Goal: Task Accomplishment & Management: Use online tool/utility

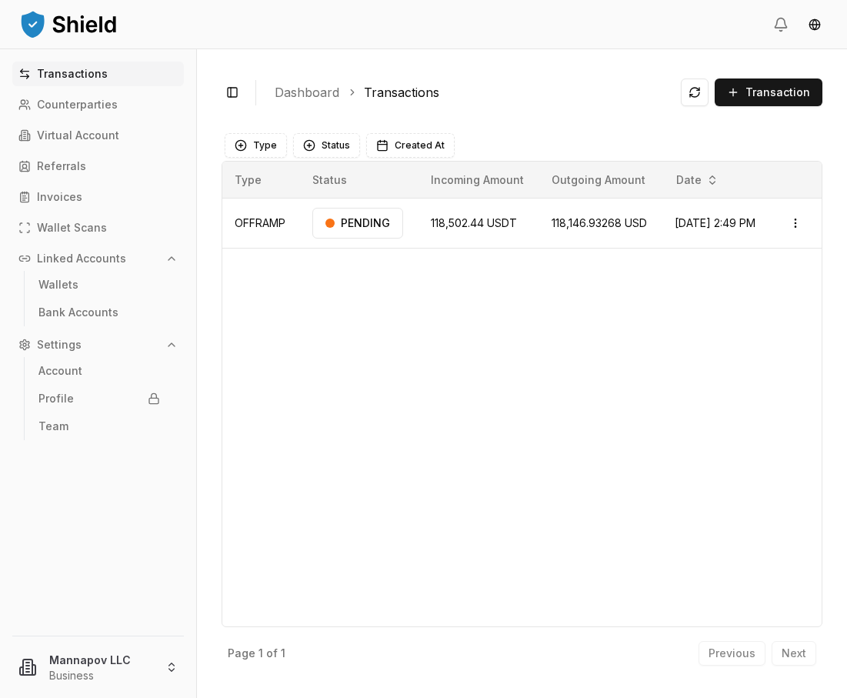
click at [305, 372] on div "Type Status Incoming Amount Outgoing Amount Date OFFRAMP PENDING 118,502.44 USD…" at bounding box center [522, 394] width 601 height 466
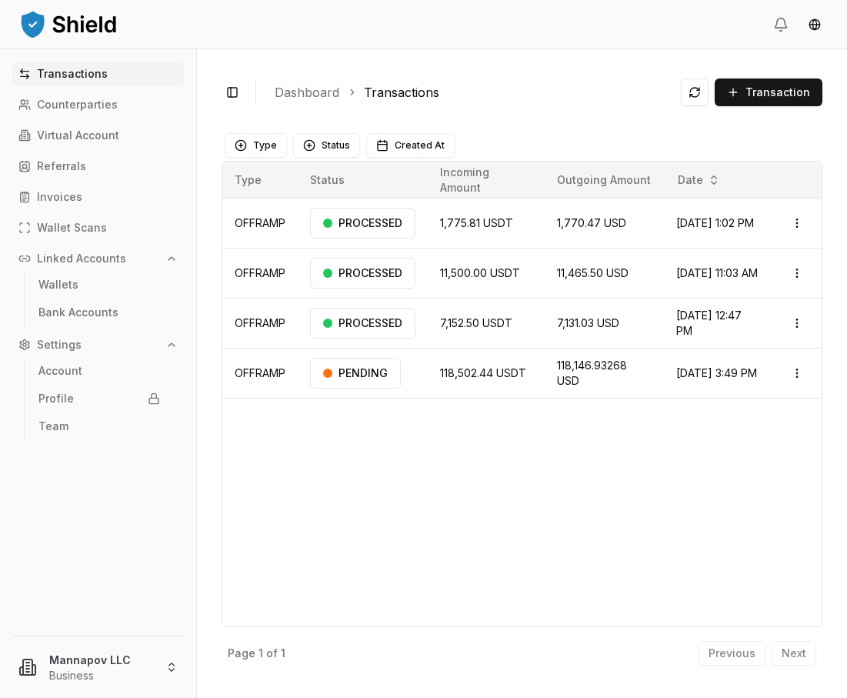
drag, startPoint x: 844, startPoint y: 242, endPoint x: 877, endPoint y: 244, distance: 33.2
click at [846, 244] on html "Transactions Counterparties Virtual Account Referrals Invoices Wallet Scans Lin…" at bounding box center [423, 349] width 847 height 698
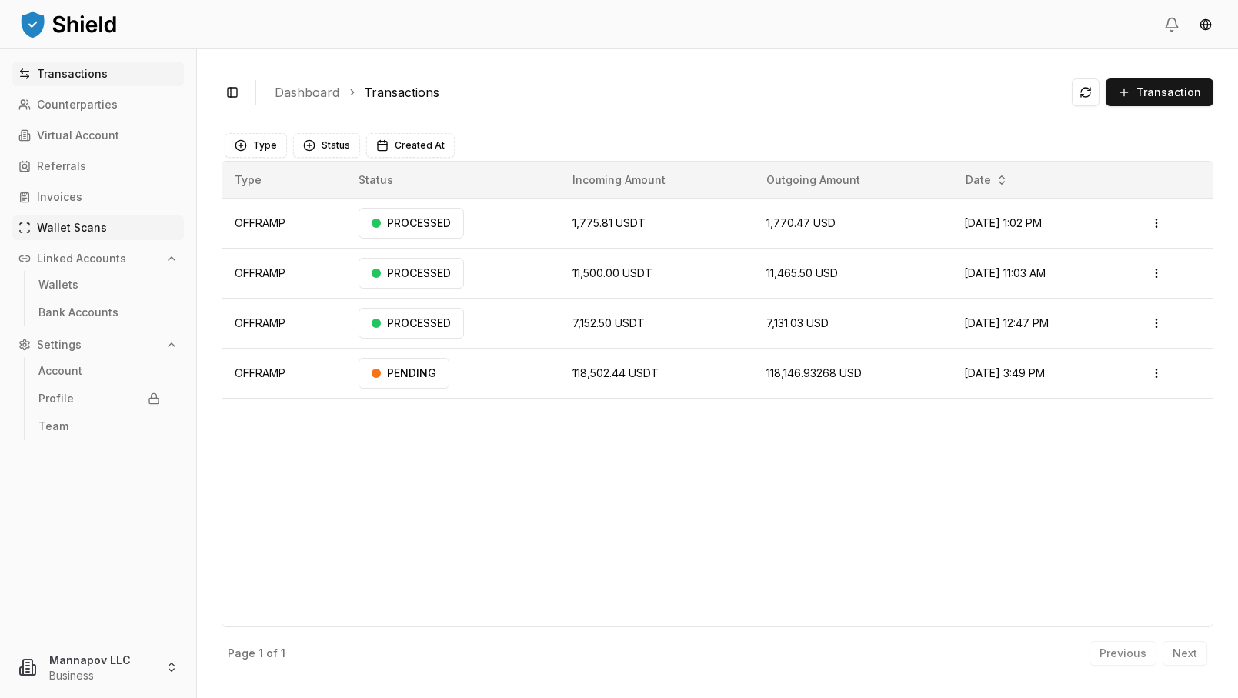
click at [69, 228] on p "Wallet Scans" at bounding box center [72, 227] width 70 height 11
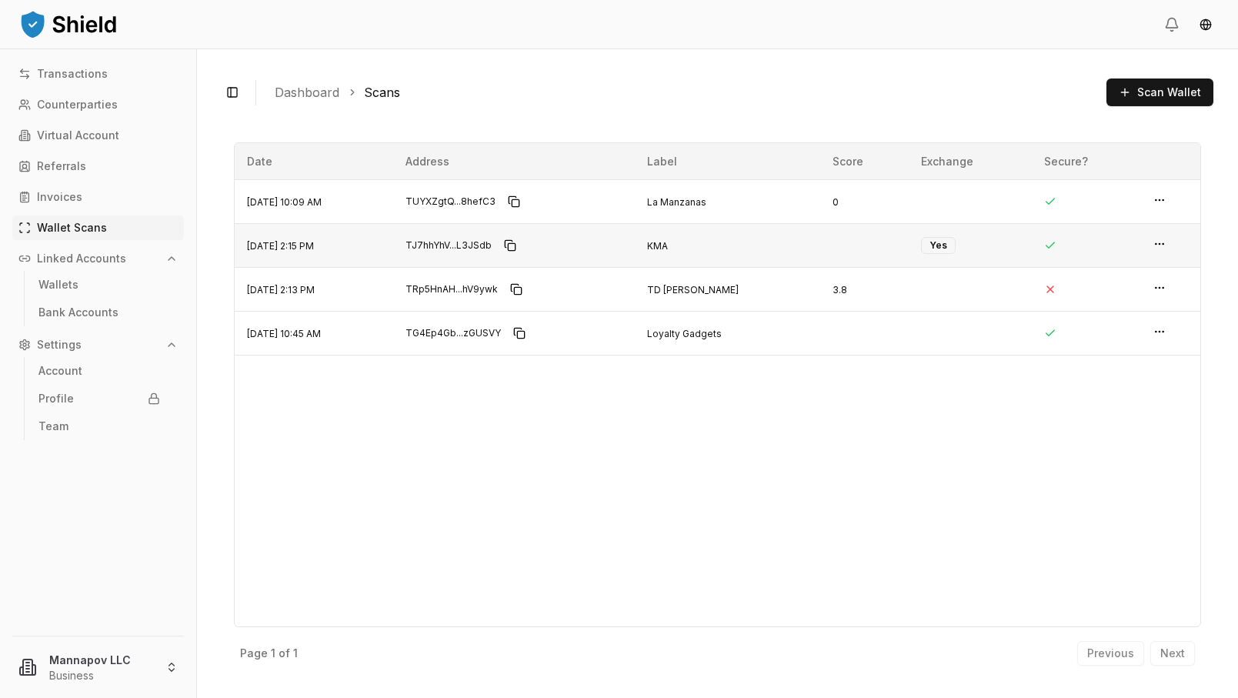
click at [846, 240] on icon "button" at bounding box center [1159, 244] width 12 height 12
click at [846, 211] on p "View Details" at bounding box center [1108, 214] width 68 height 11
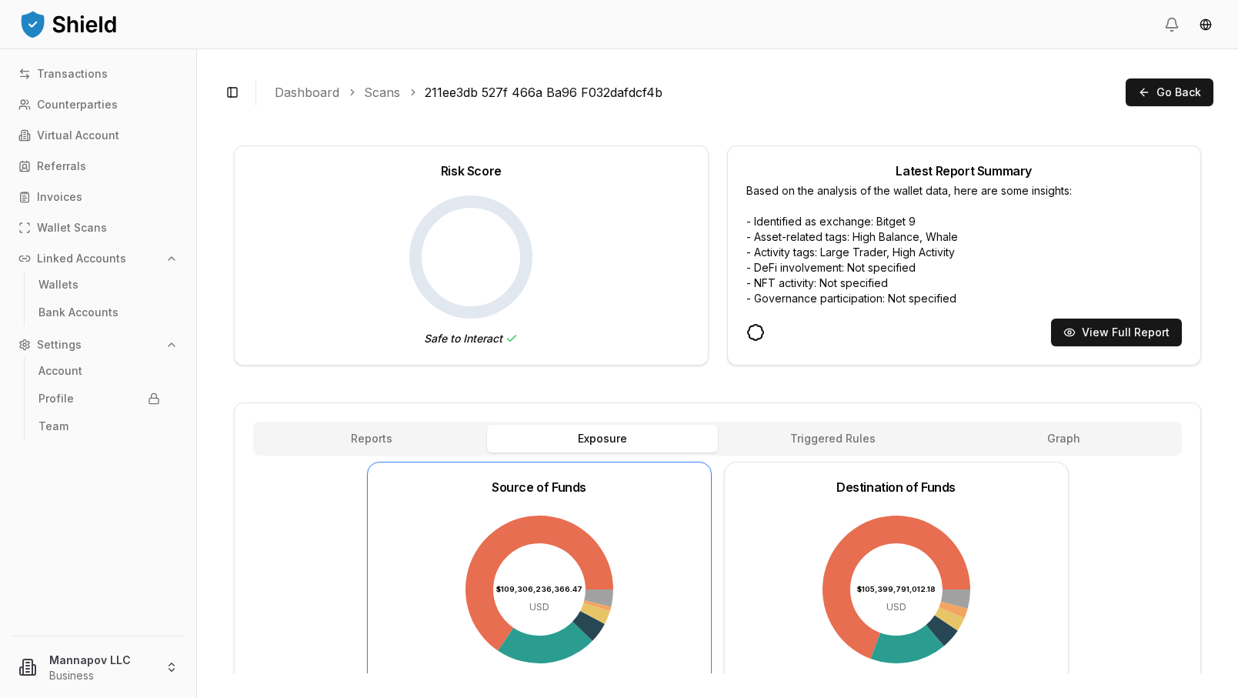
scroll to position [158, 0]
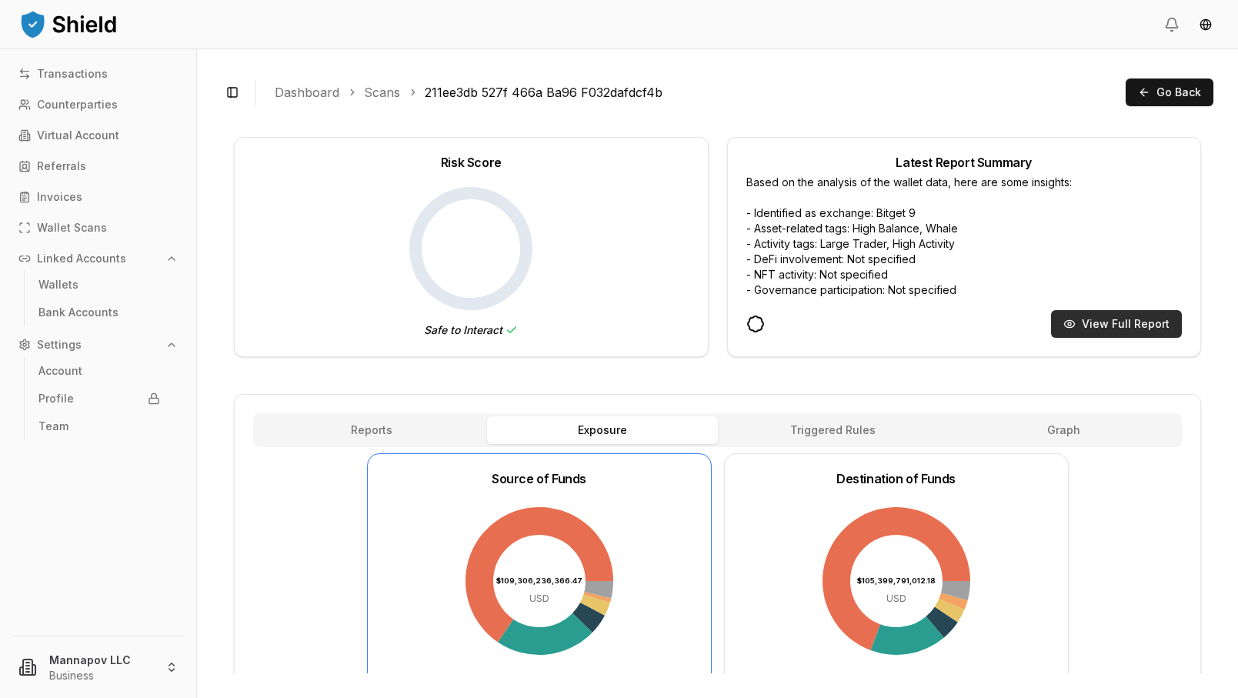
click at [846, 320] on button "View Full Report" at bounding box center [1116, 324] width 131 height 28
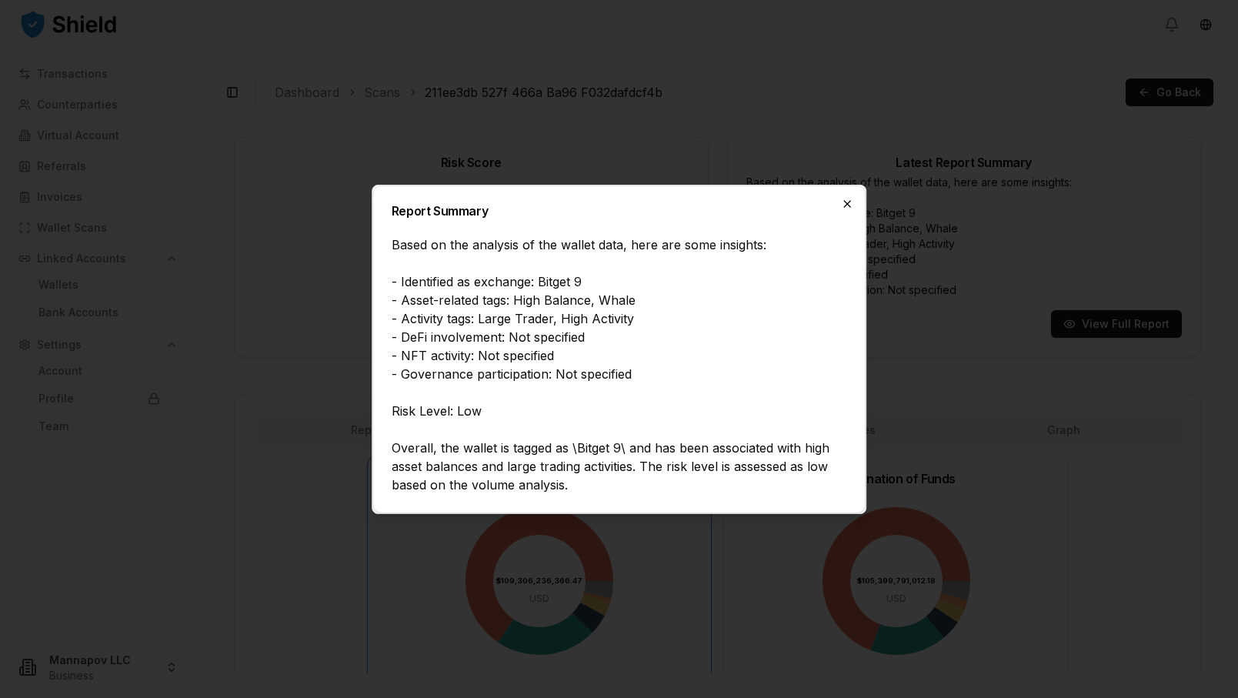
click at [846, 199] on icon "button" at bounding box center [847, 204] width 12 height 12
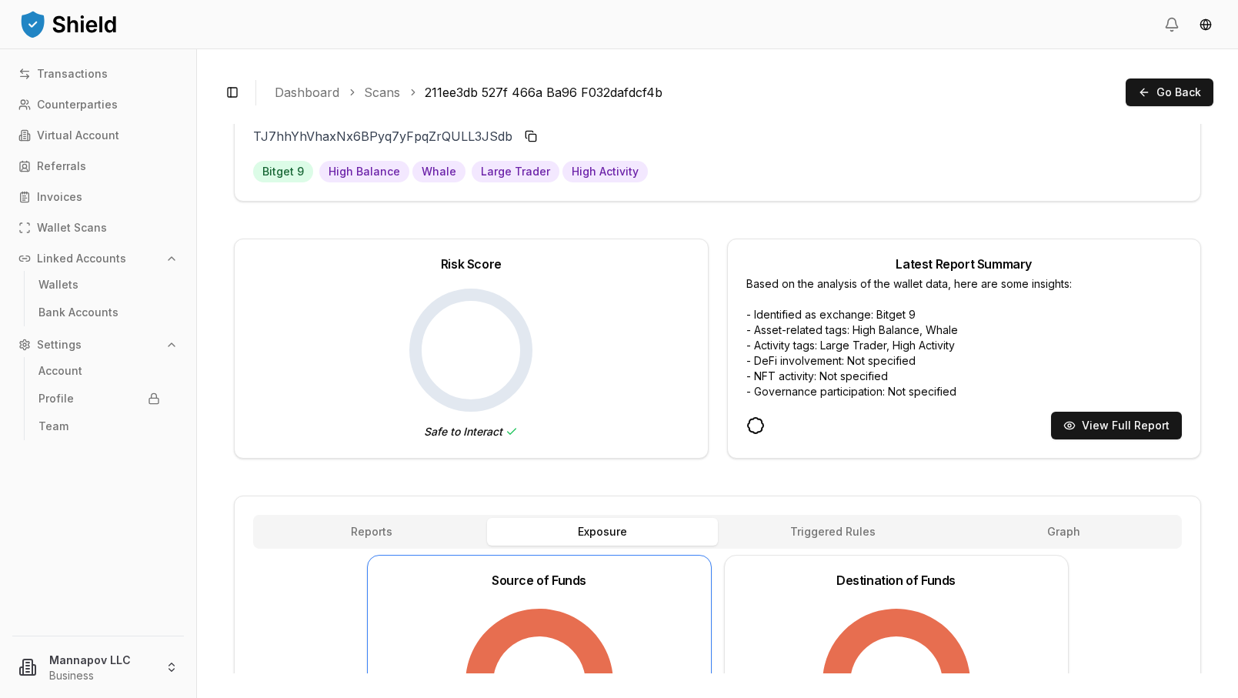
scroll to position [0, 0]
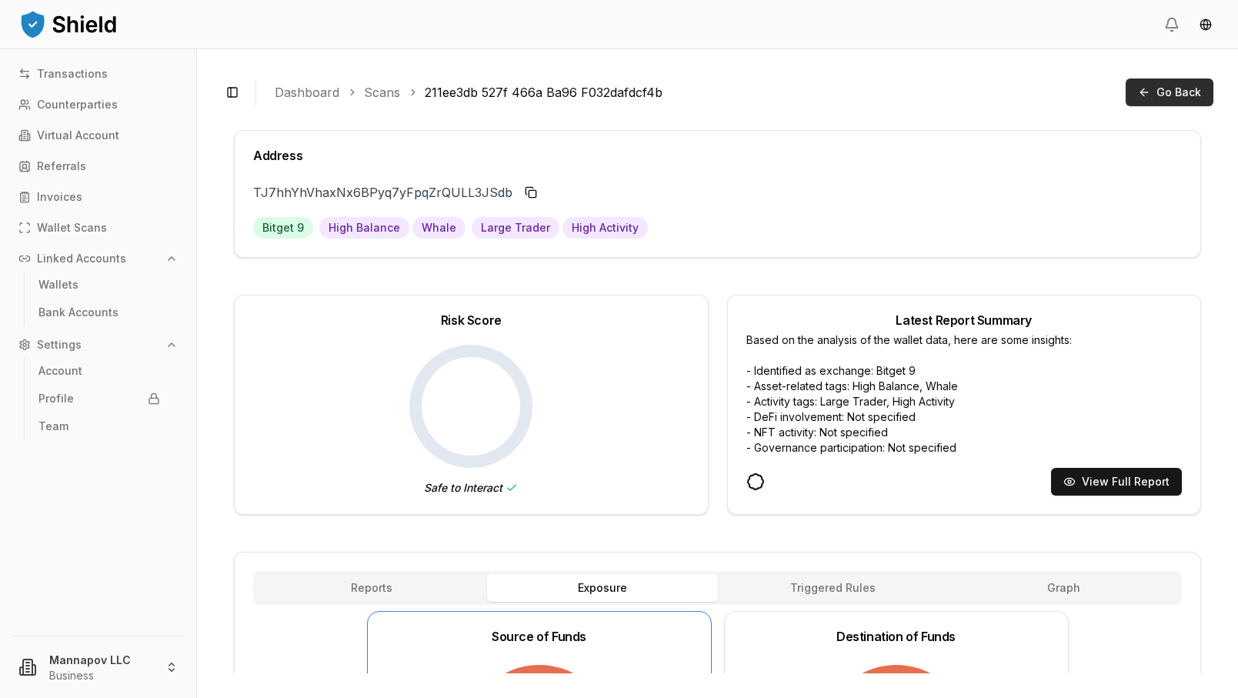
click at [846, 95] on span "Go Back" at bounding box center [1178, 92] width 45 height 15
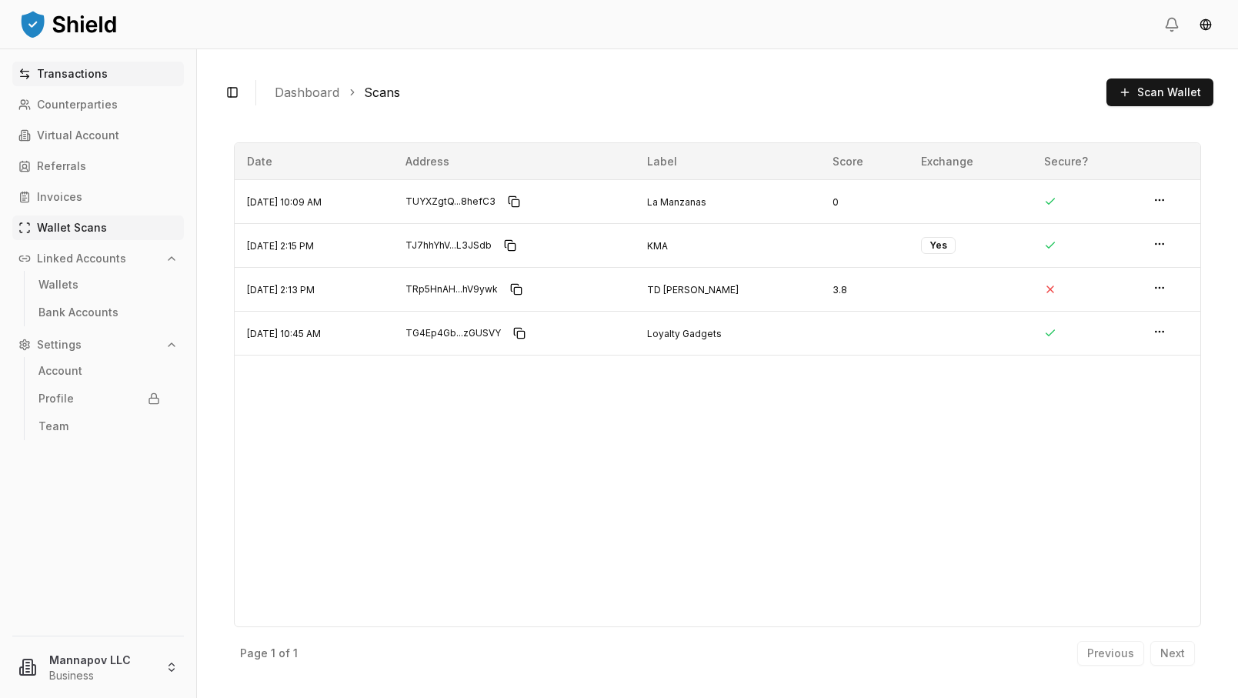
click at [76, 79] on p "Transactions" at bounding box center [72, 73] width 71 height 11
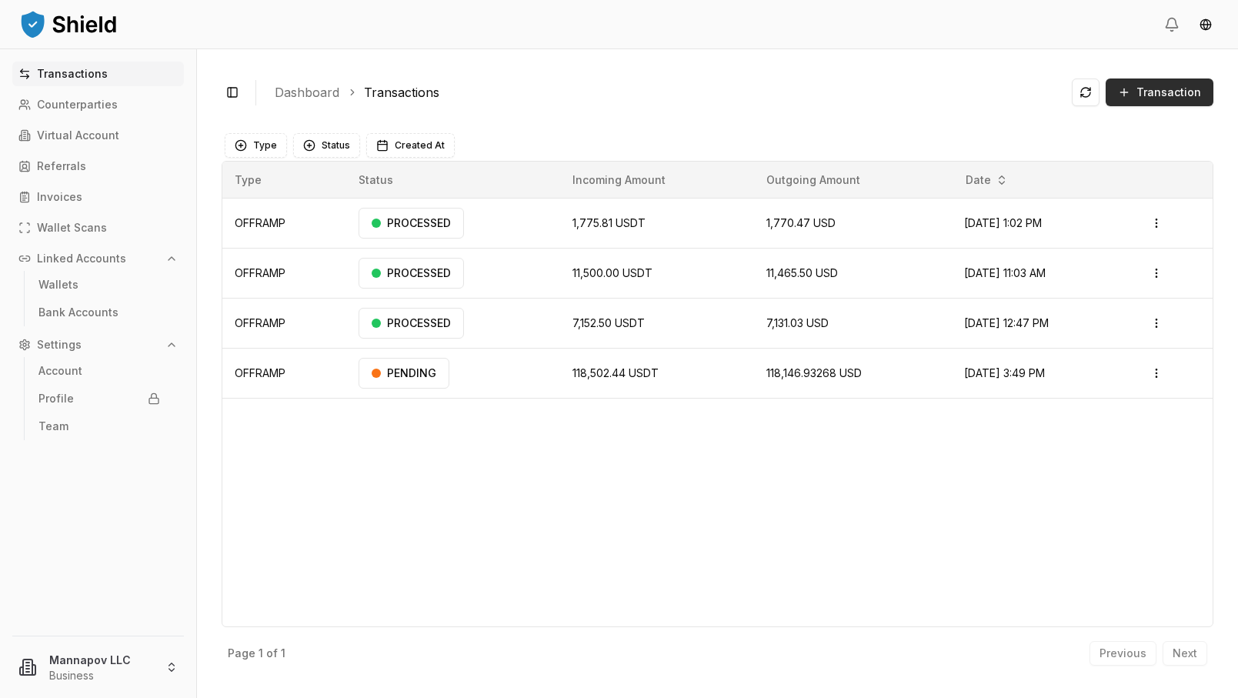
click at [846, 98] on span "Transaction" at bounding box center [1168, 92] width 65 height 15
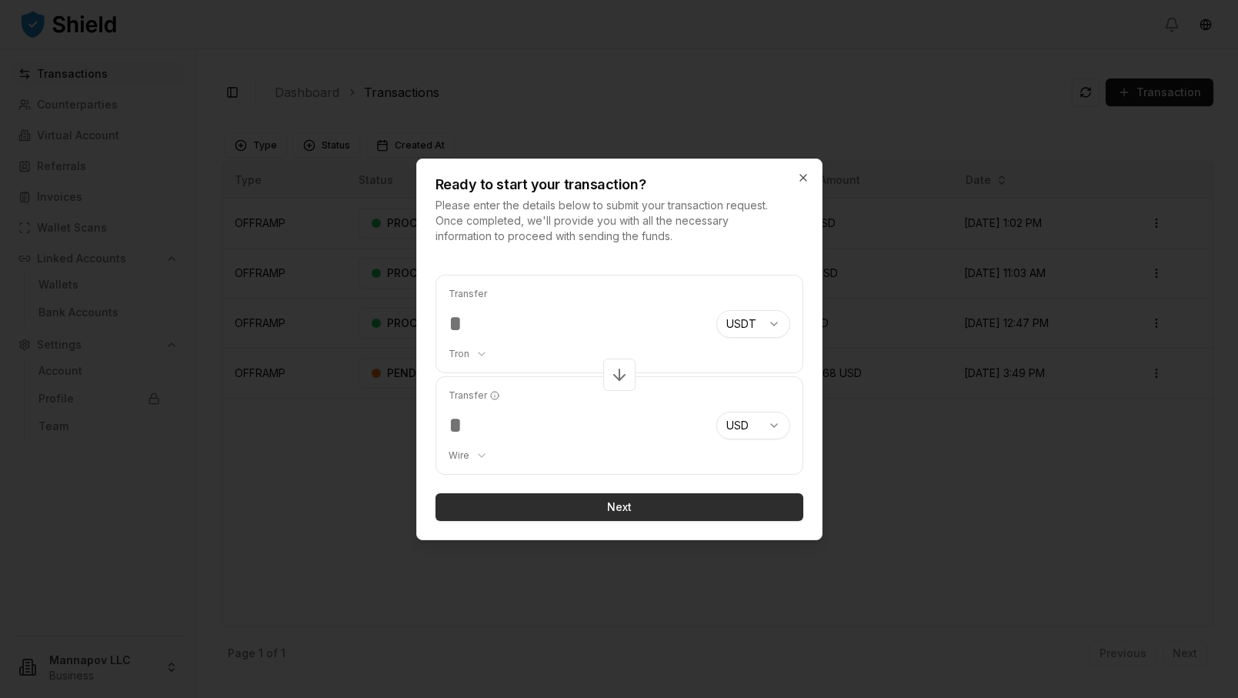
type input "******"
click at [605, 507] on button "Next" at bounding box center [619, 507] width 368 height 28
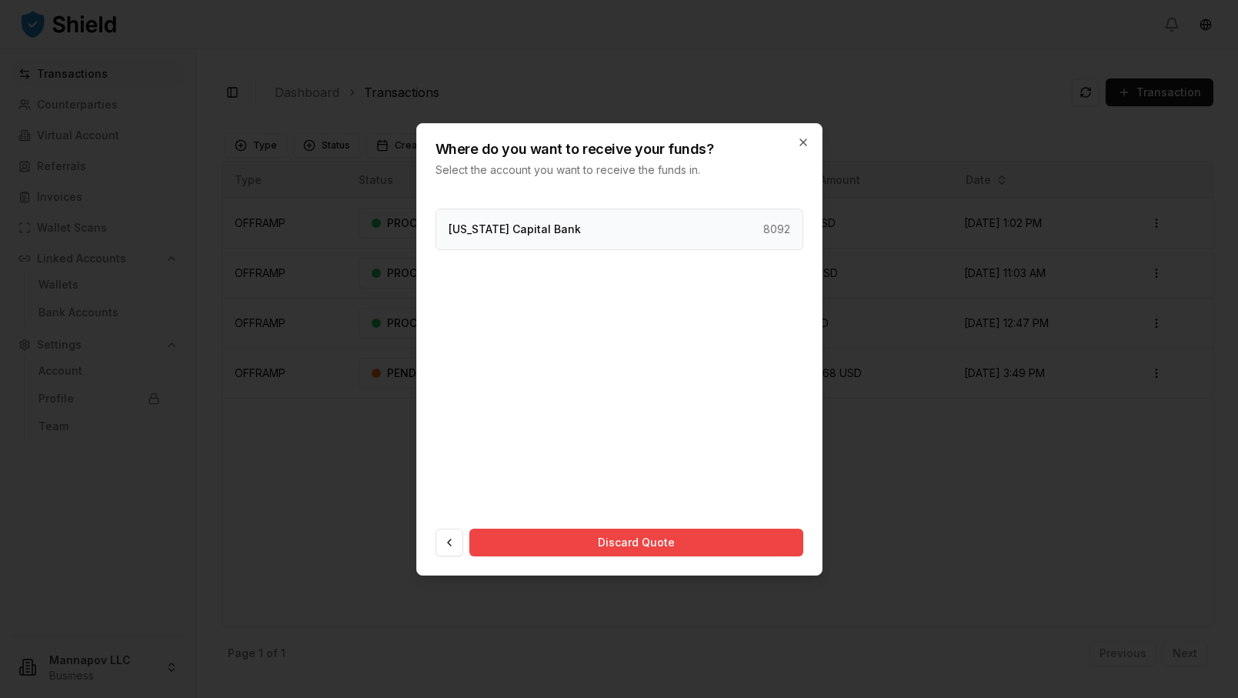
click at [594, 236] on div "[US_STATE] Capital Bank 8092" at bounding box center [619, 230] width 368 height 42
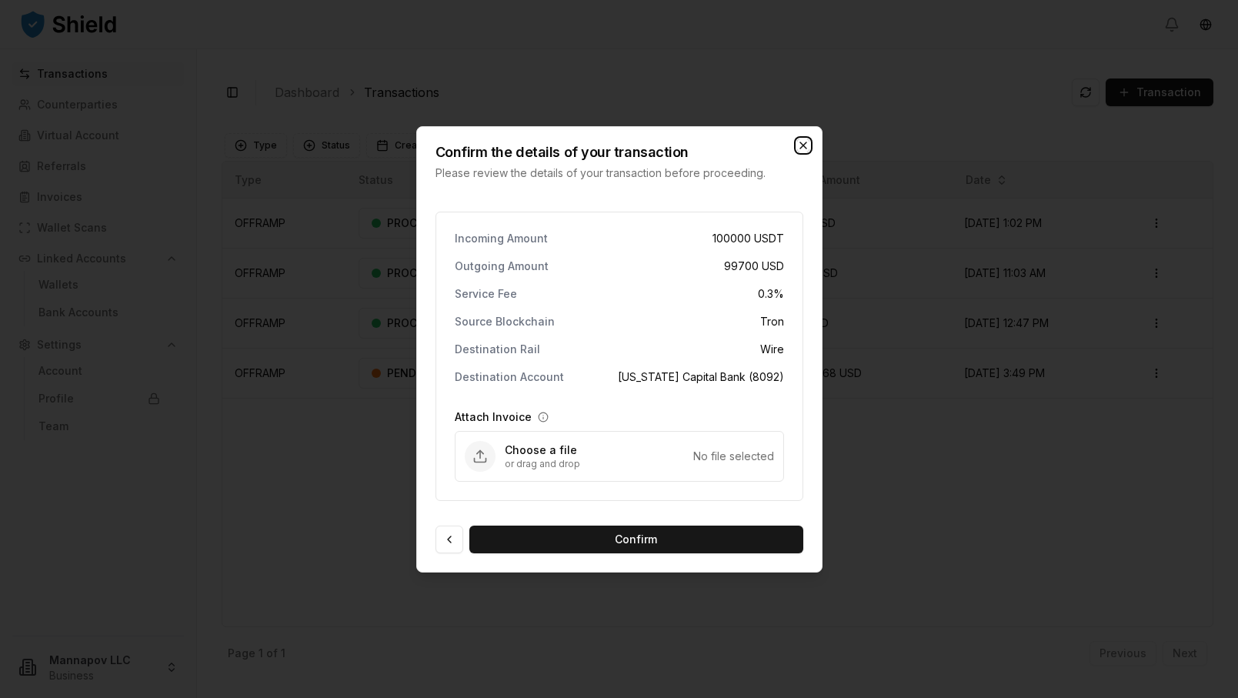
click at [806, 148] on icon "button" at bounding box center [803, 145] width 6 height 6
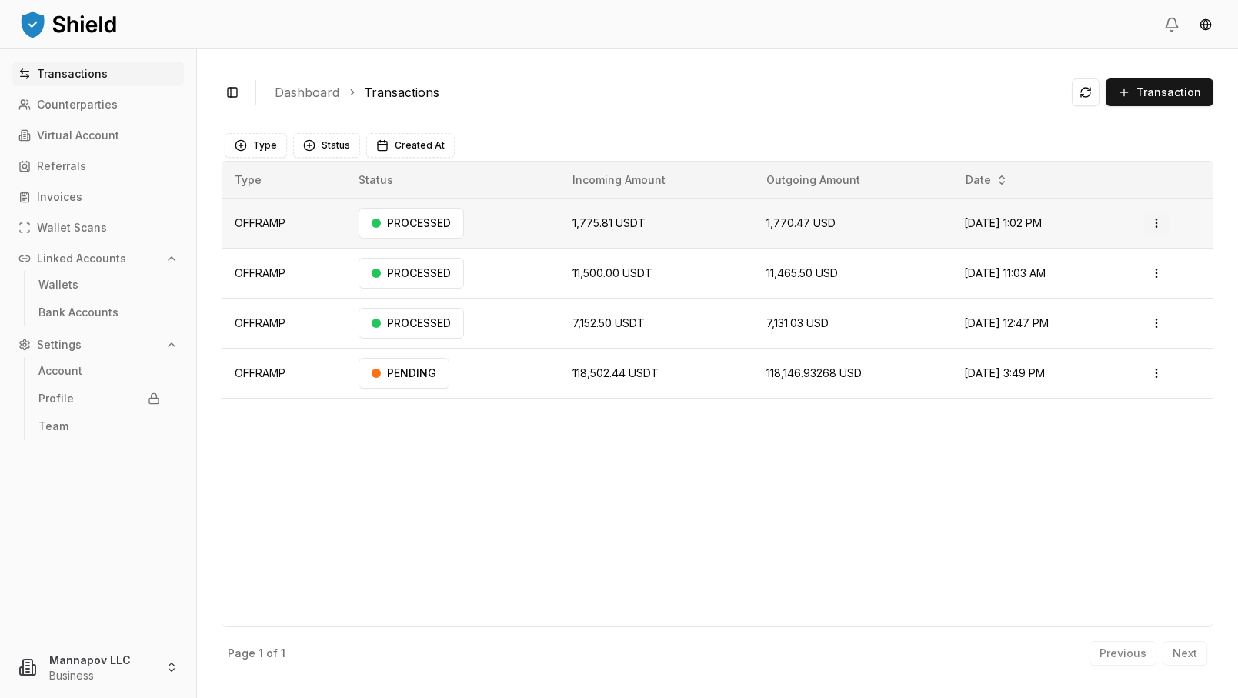
click at [846, 220] on html "Transactions Counterparties Virtual Account Referrals Invoices Wallet Scans Lin…" at bounding box center [619, 349] width 1238 height 698
click at [846, 283] on p "View Details" at bounding box center [1113, 284] width 57 height 9
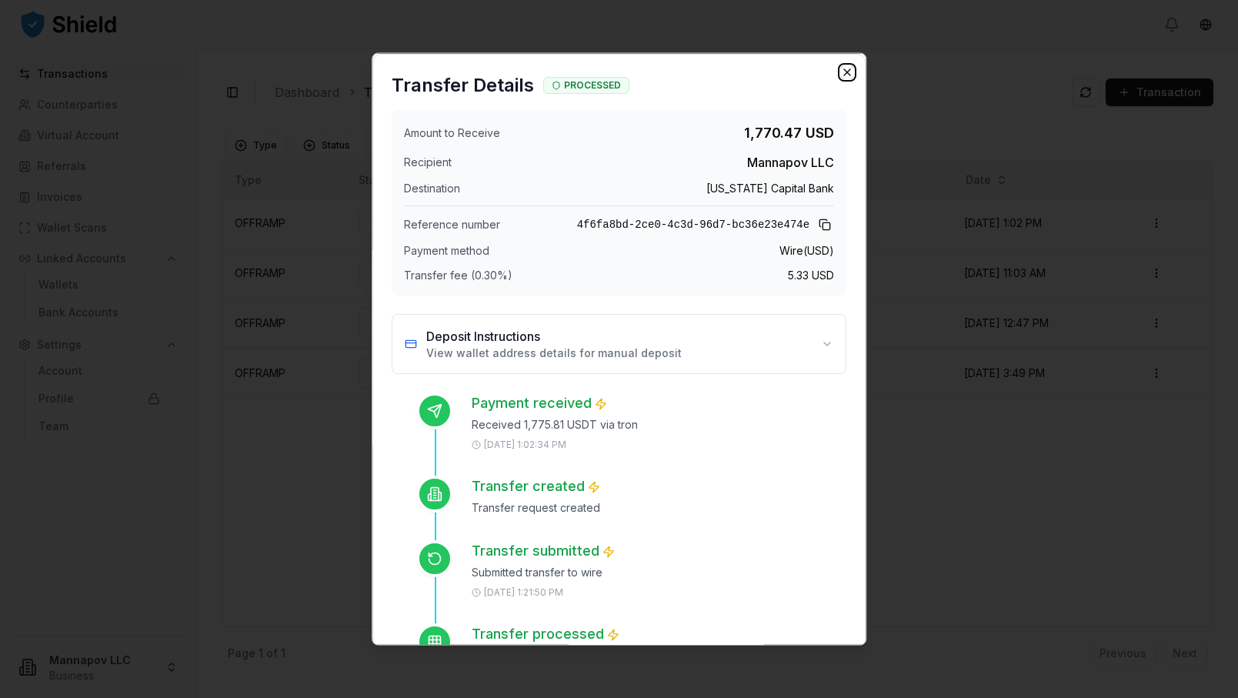
click at [846, 73] on icon "button" at bounding box center [847, 71] width 12 height 12
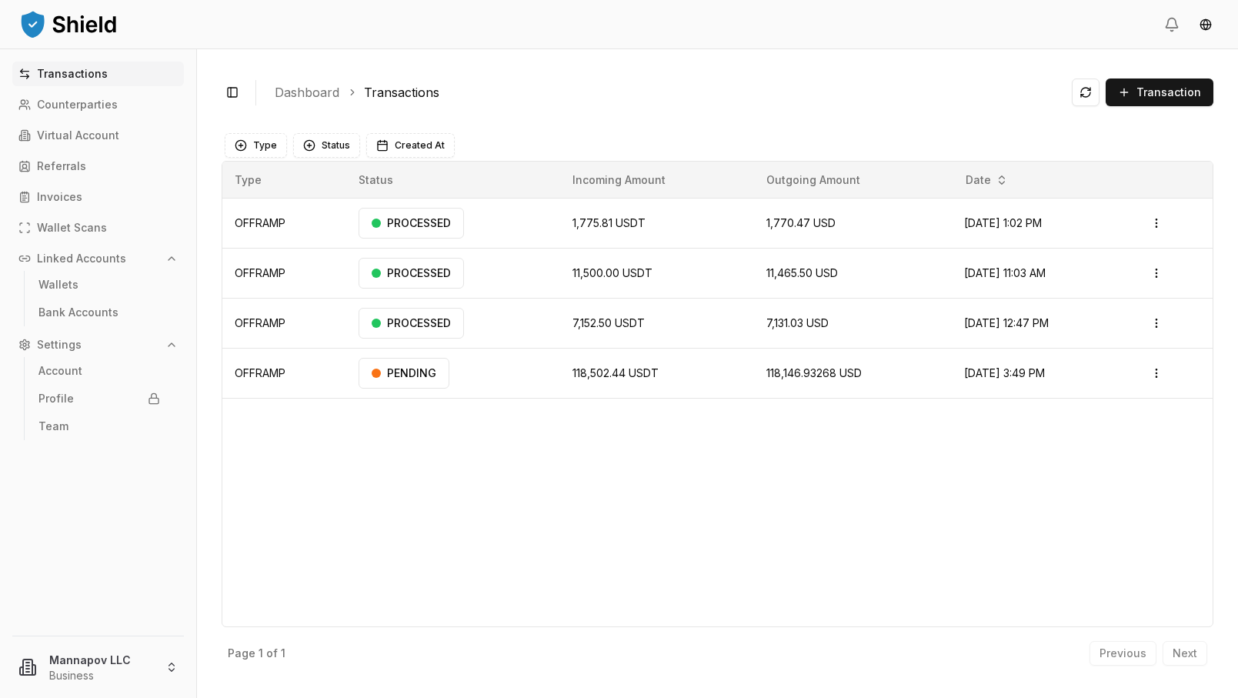
click at [803, 84] on ol "Dashboard Transactions" at bounding box center [667, 92] width 785 height 18
